Goal: Transaction & Acquisition: Purchase product/service

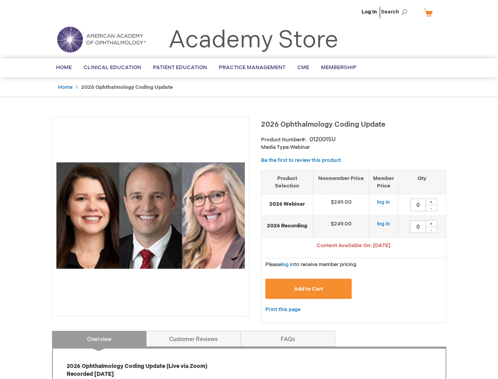
click at [249, 189] on div at bounding box center [150, 217] width 197 height 200
click at [396, 12] on span "Search" at bounding box center [396, 12] width 30 height 16
click at [354, 246] on span "Content Available On: [DATE]" at bounding box center [354, 245] width 74 height 6
click at [431, 201] on div "+" at bounding box center [431, 201] width 12 height 7
click at [431, 208] on div "-" at bounding box center [431, 208] width 12 height 6
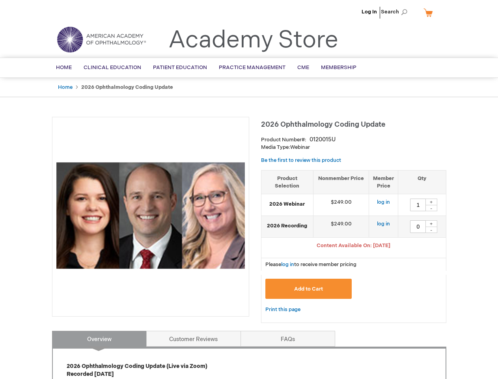
type input "0"
click at [431, 223] on div "+" at bounding box center [431, 223] width 12 height 7
click at [431, 229] on div "-" at bounding box center [431, 229] width 12 height 6
type input "0"
